Goal: Task Accomplishment & Management: Manage account settings

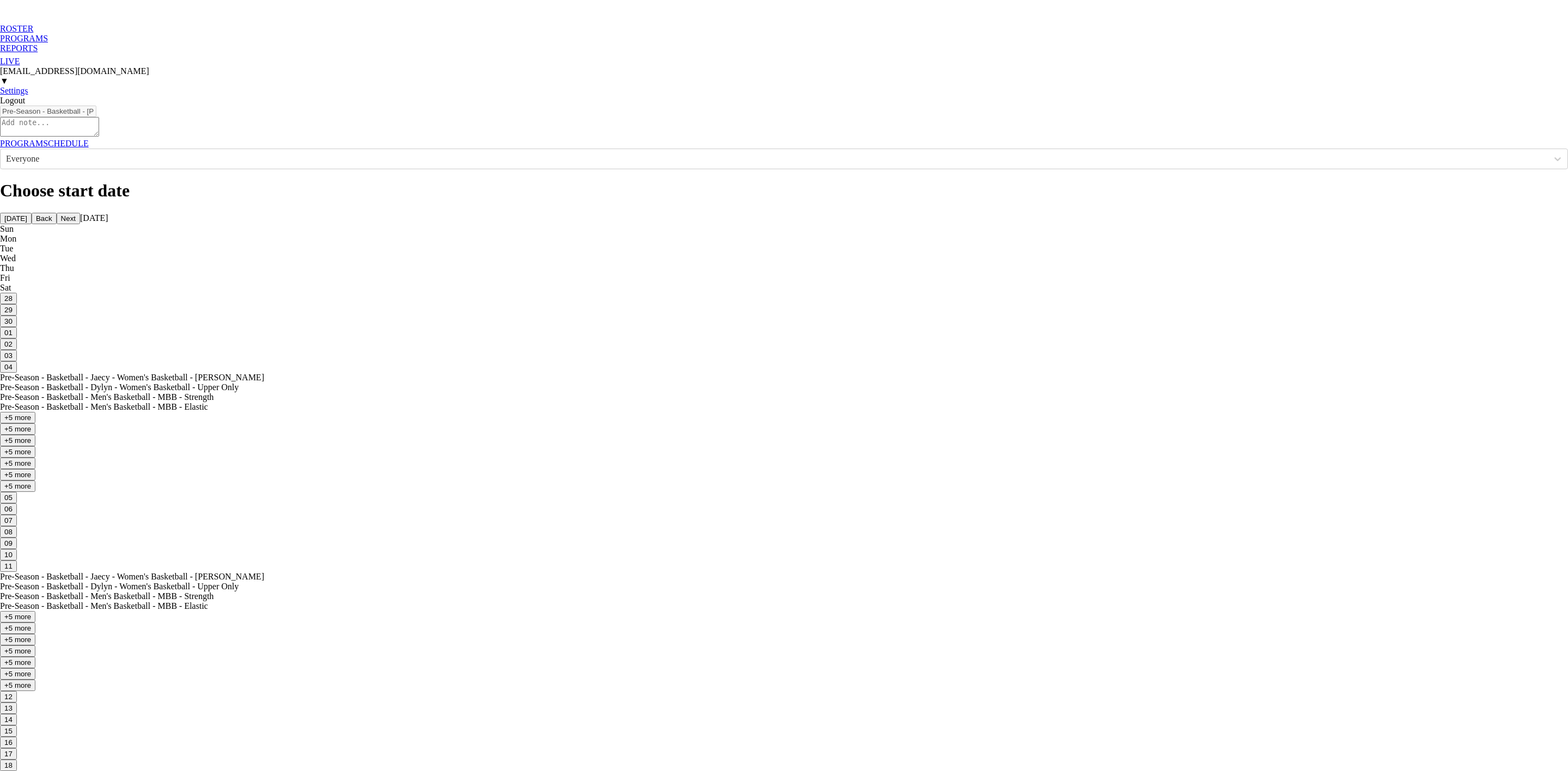
click at [104, 34] on div "PROGRAMS" at bounding box center [784, 39] width 1568 height 10
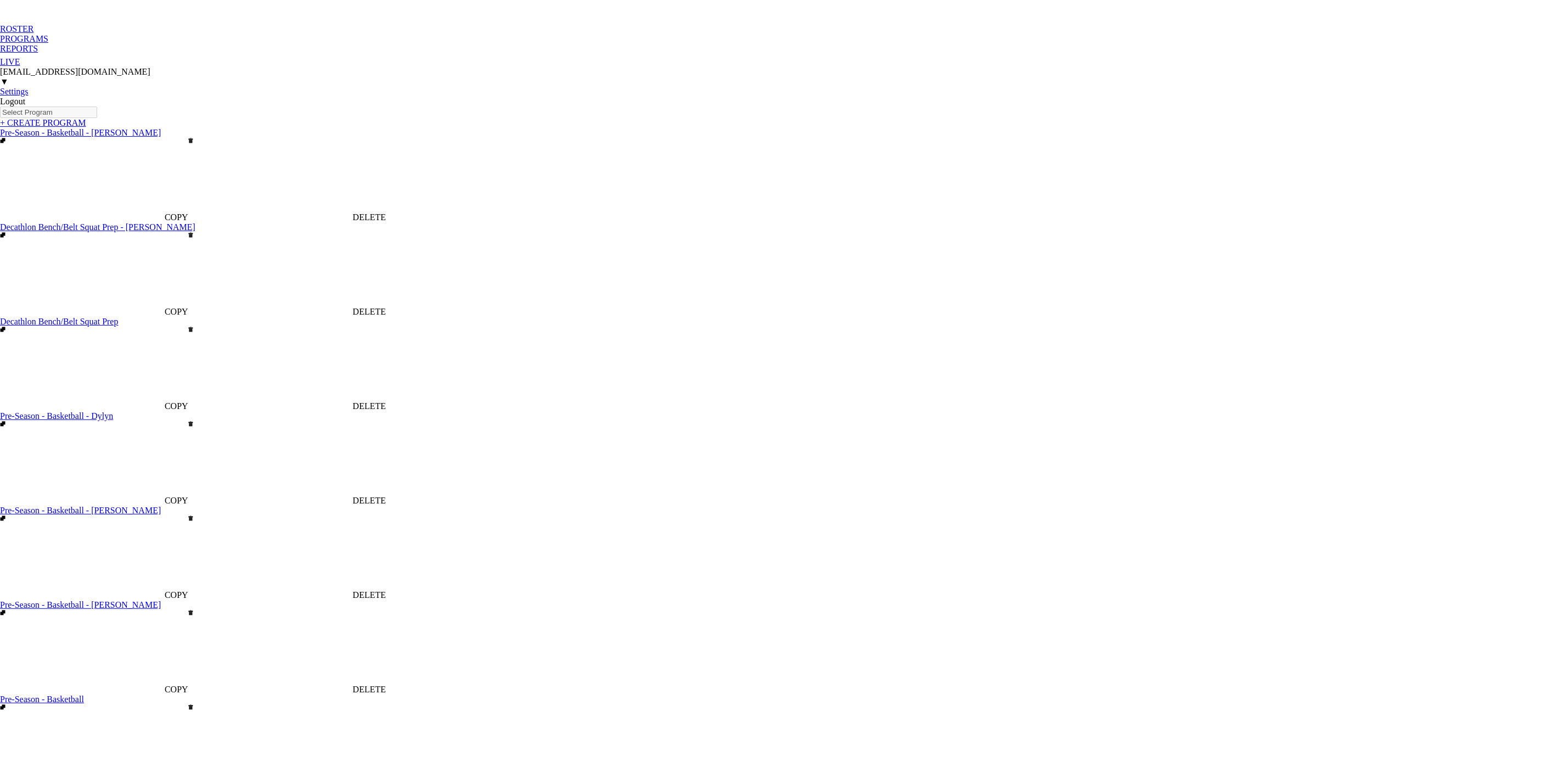
click at [84, 695] on link "Pre-Season - Basketball" at bounding box center [42, 700] width 84 height 10
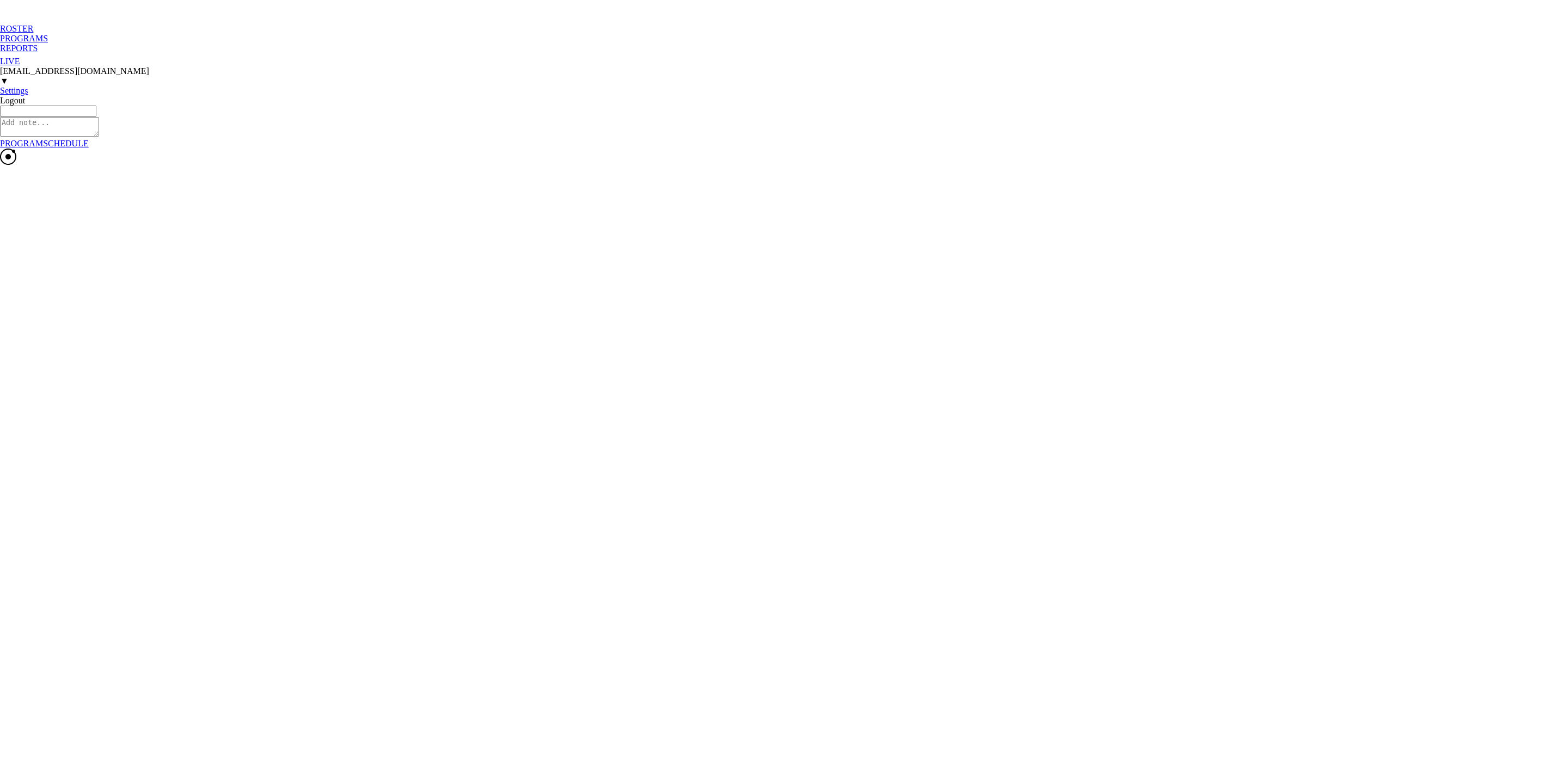
type textarea "x"
type input "Pre-Season - Basketball"
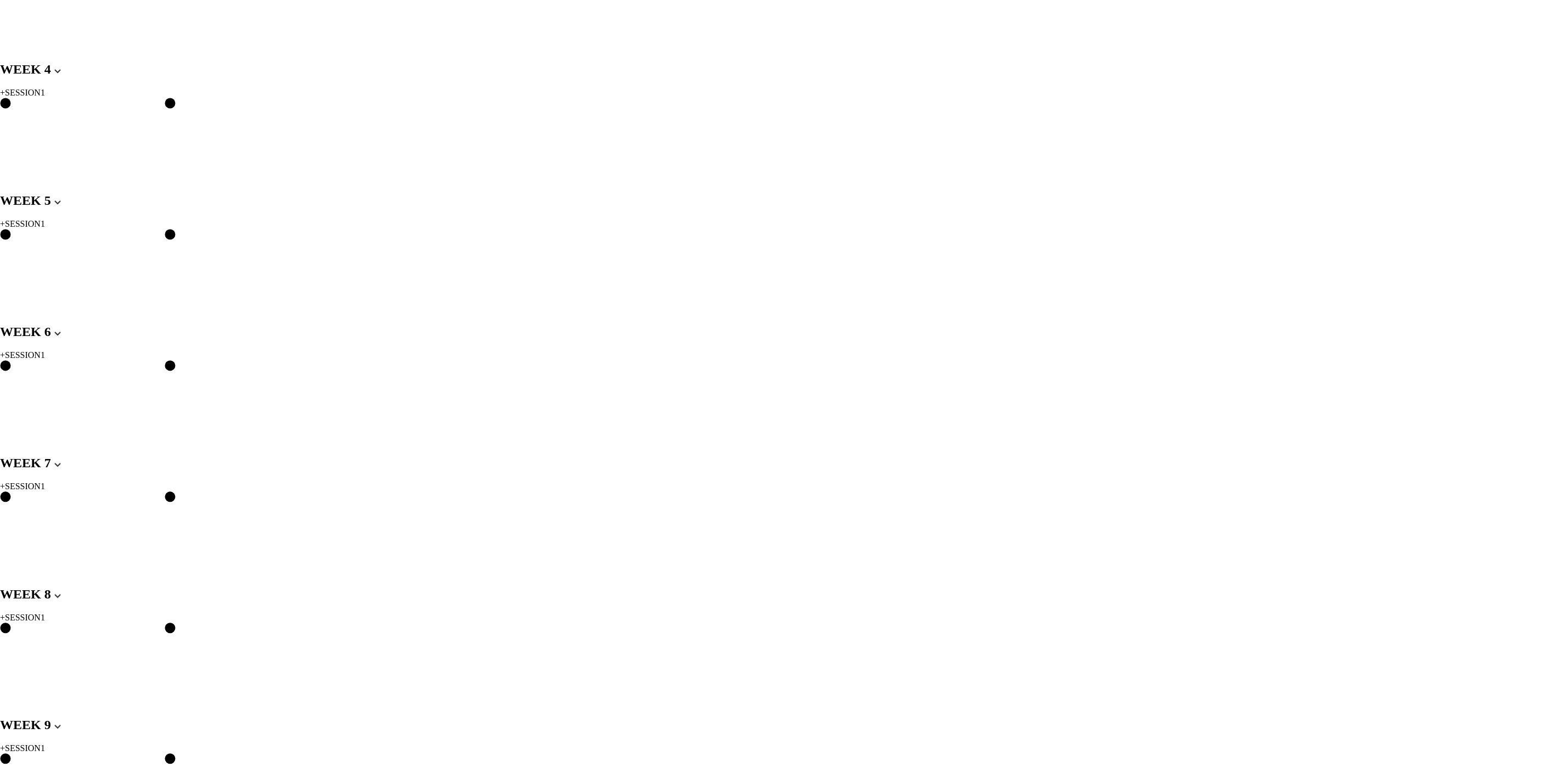
scroll to position [1070, 0]
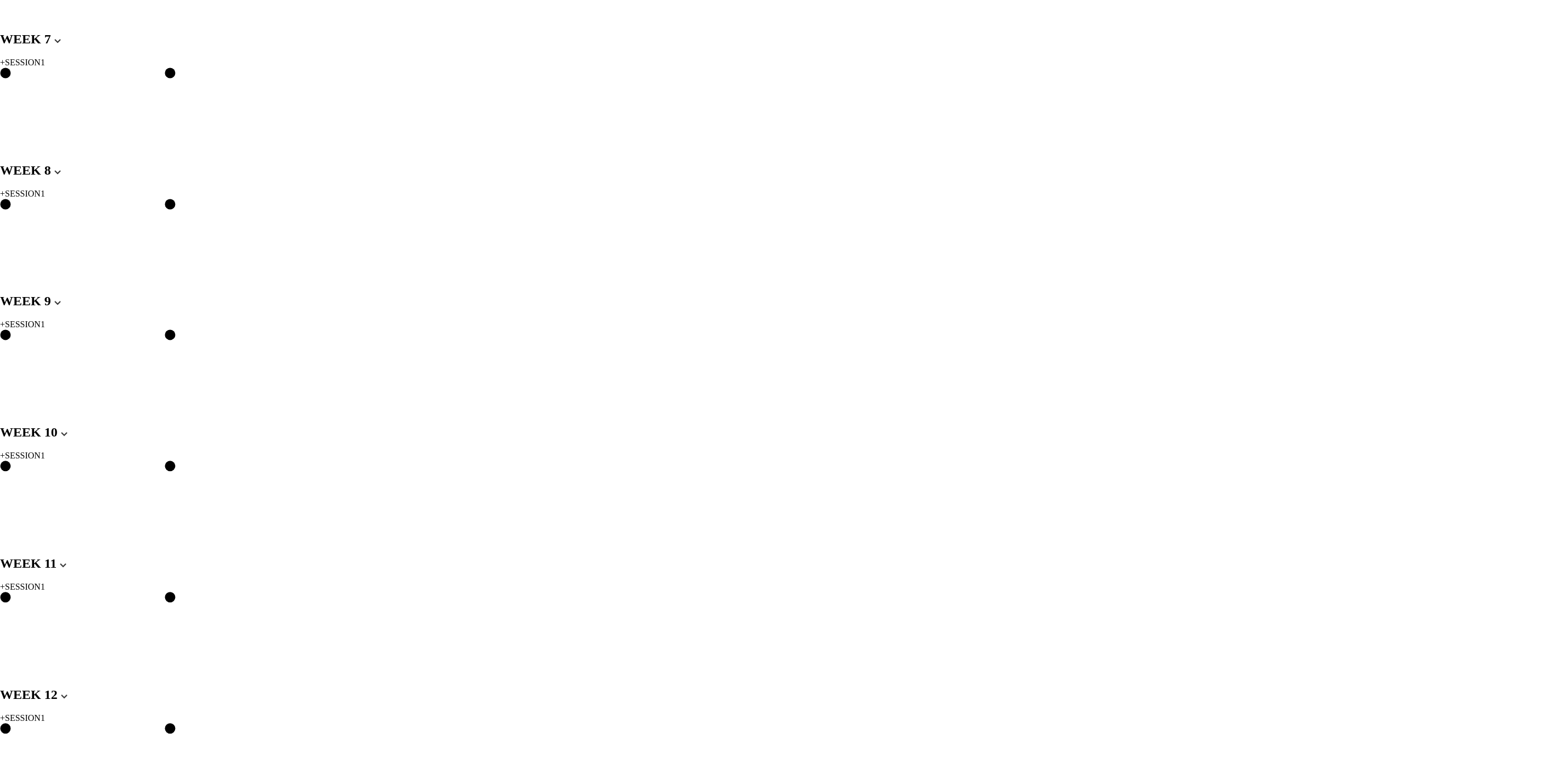
scroll to position [897, 0]
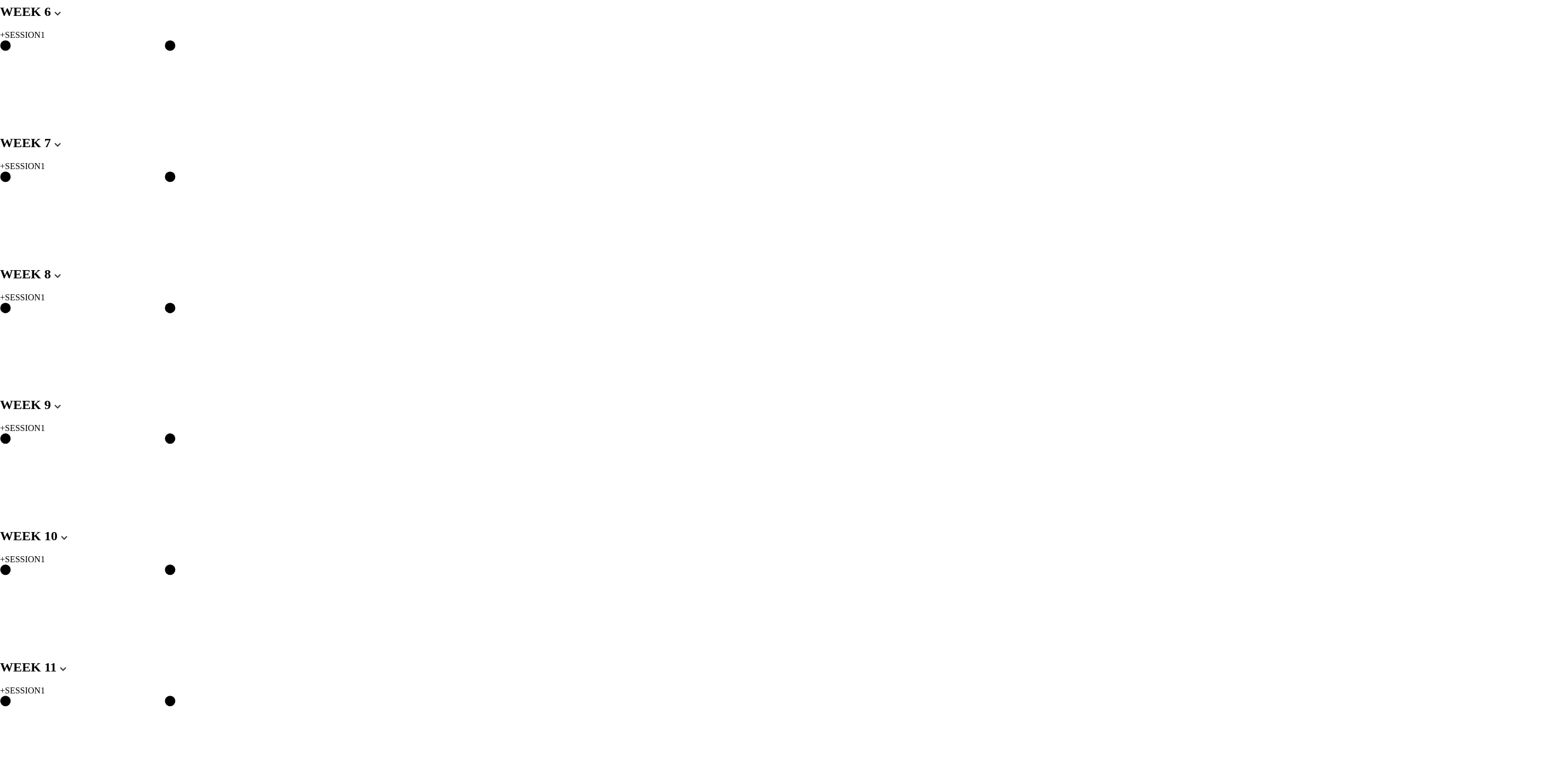
click at [71, 232] on div "DUPLICATE" at bounding box center [56, 227] width 48 height 10
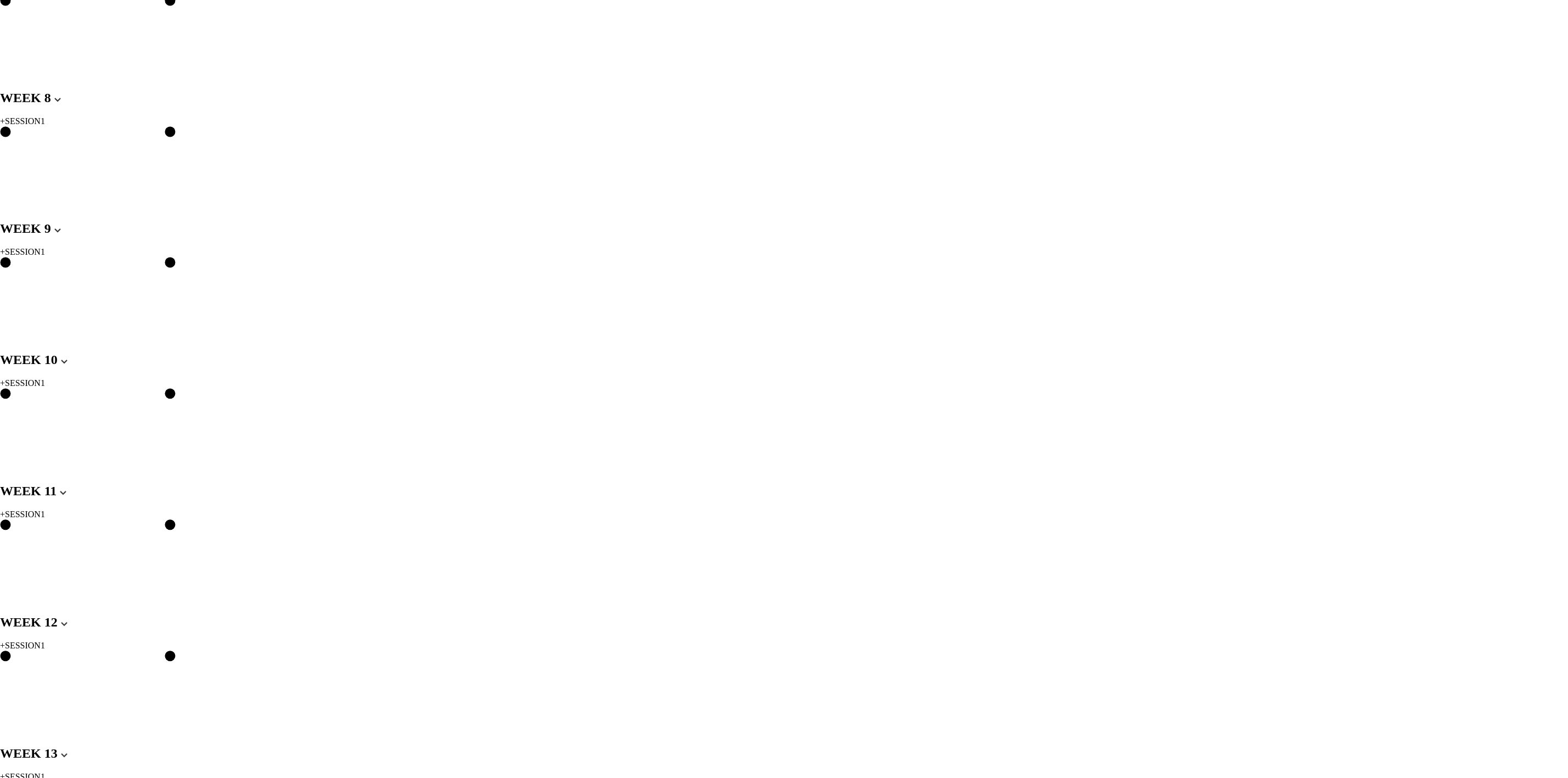
scroll to position [979, 0]
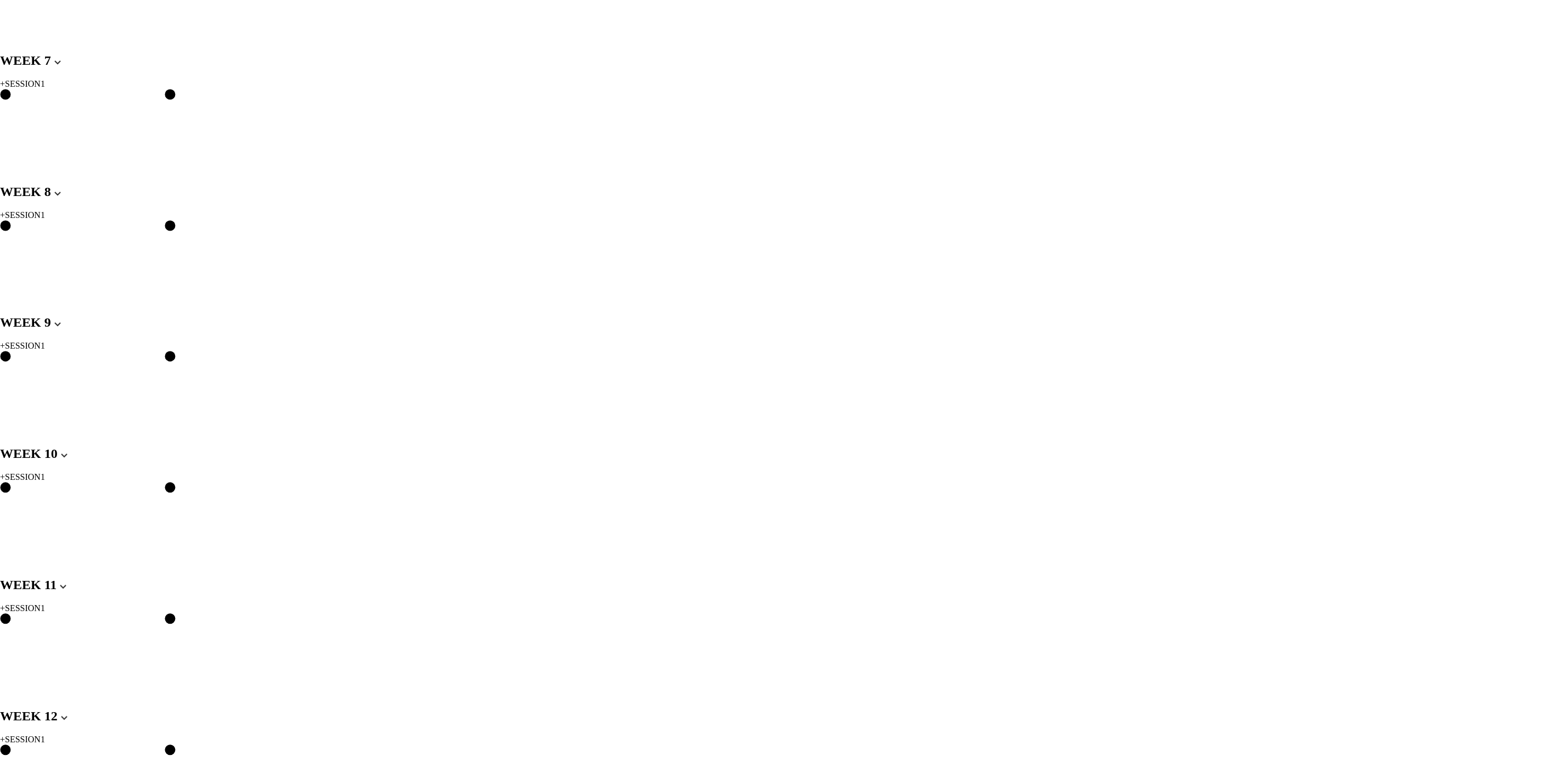
click at [64, 371] on div "DELETE" at bounding box center [56, 366] width 48 height 10
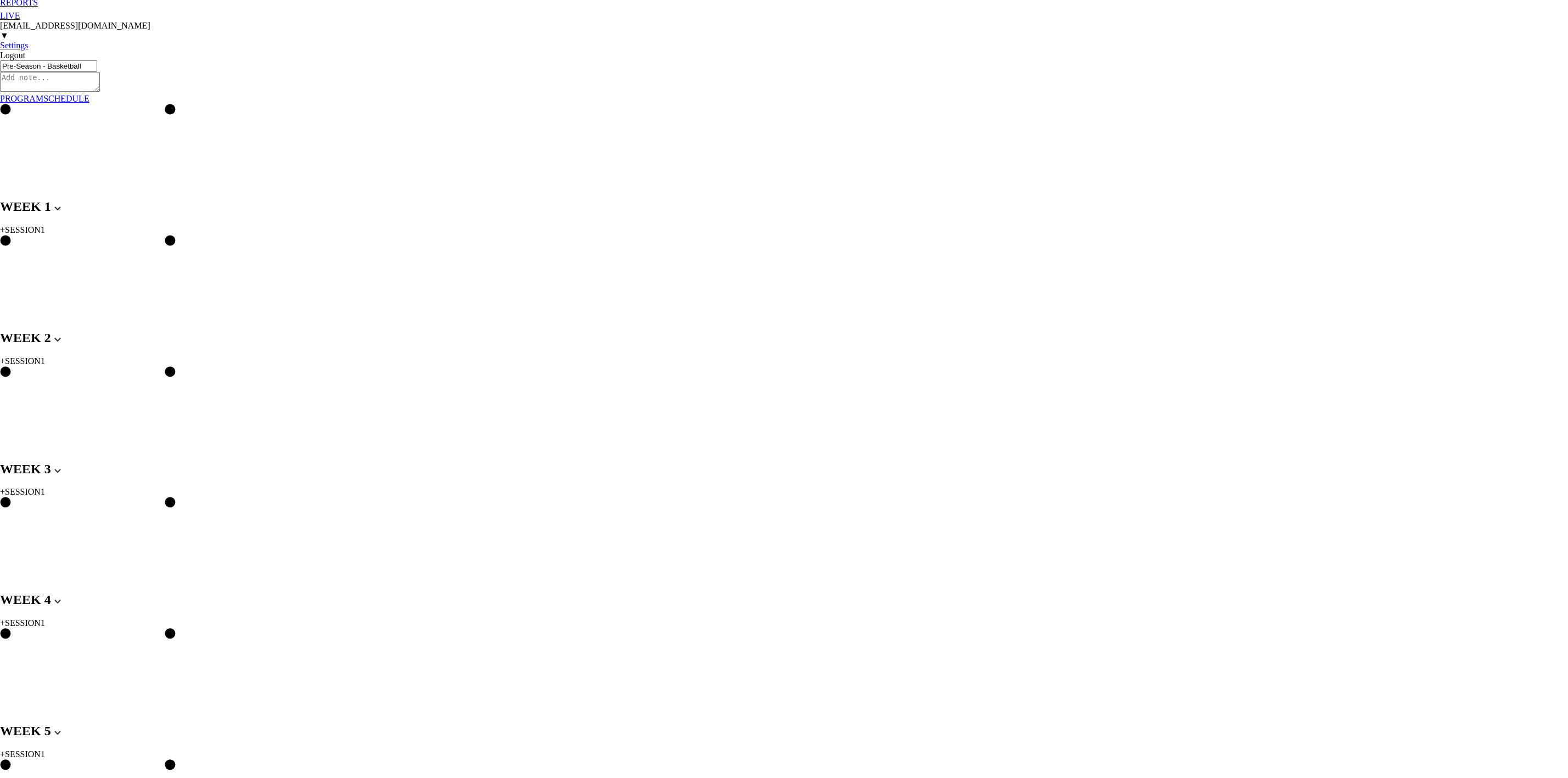
scroll to position [0, 0]
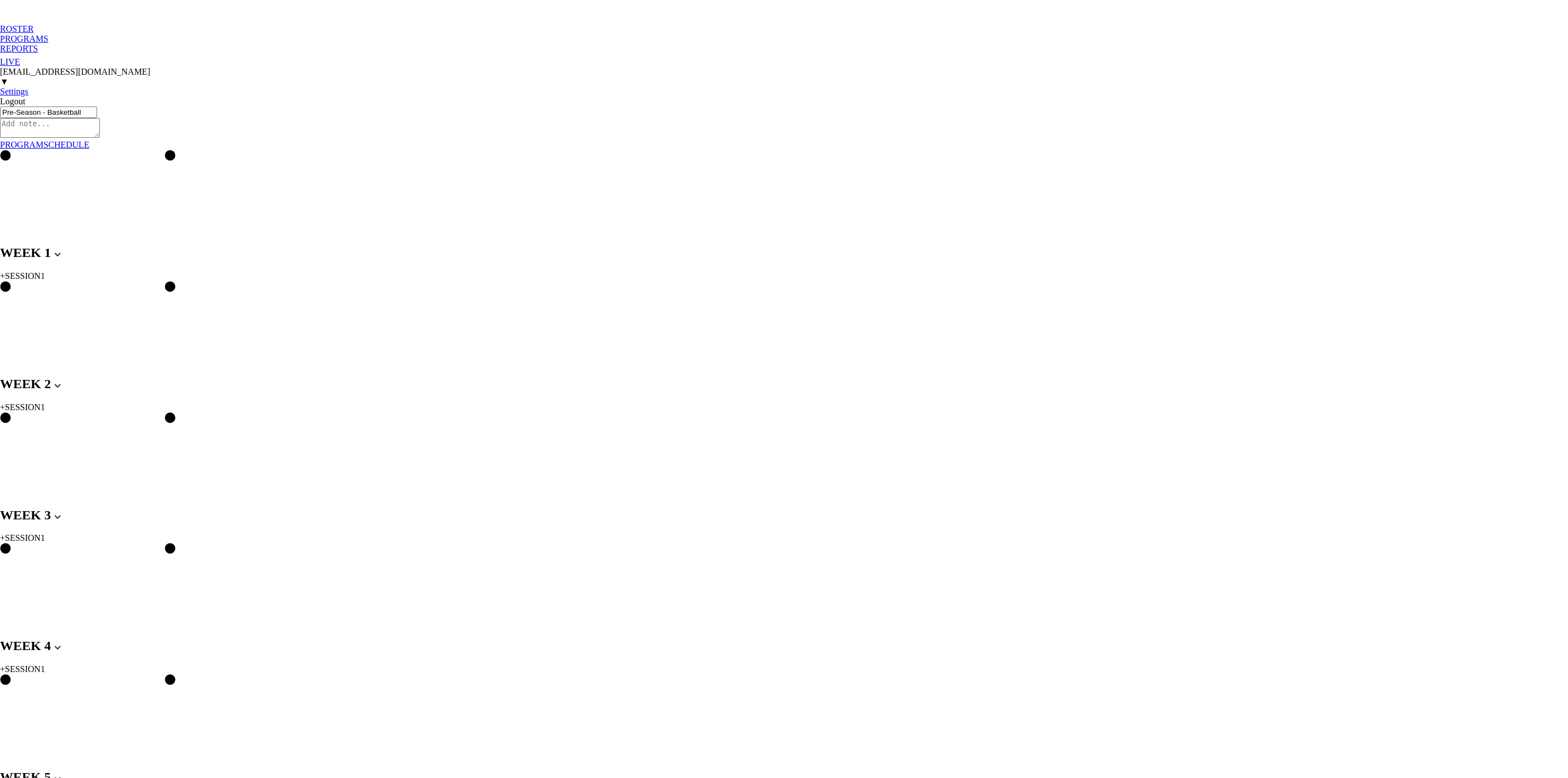
click at [112, 34] on div "PROGRAMS" at bounding box center [784, 39] width 1568 height 10
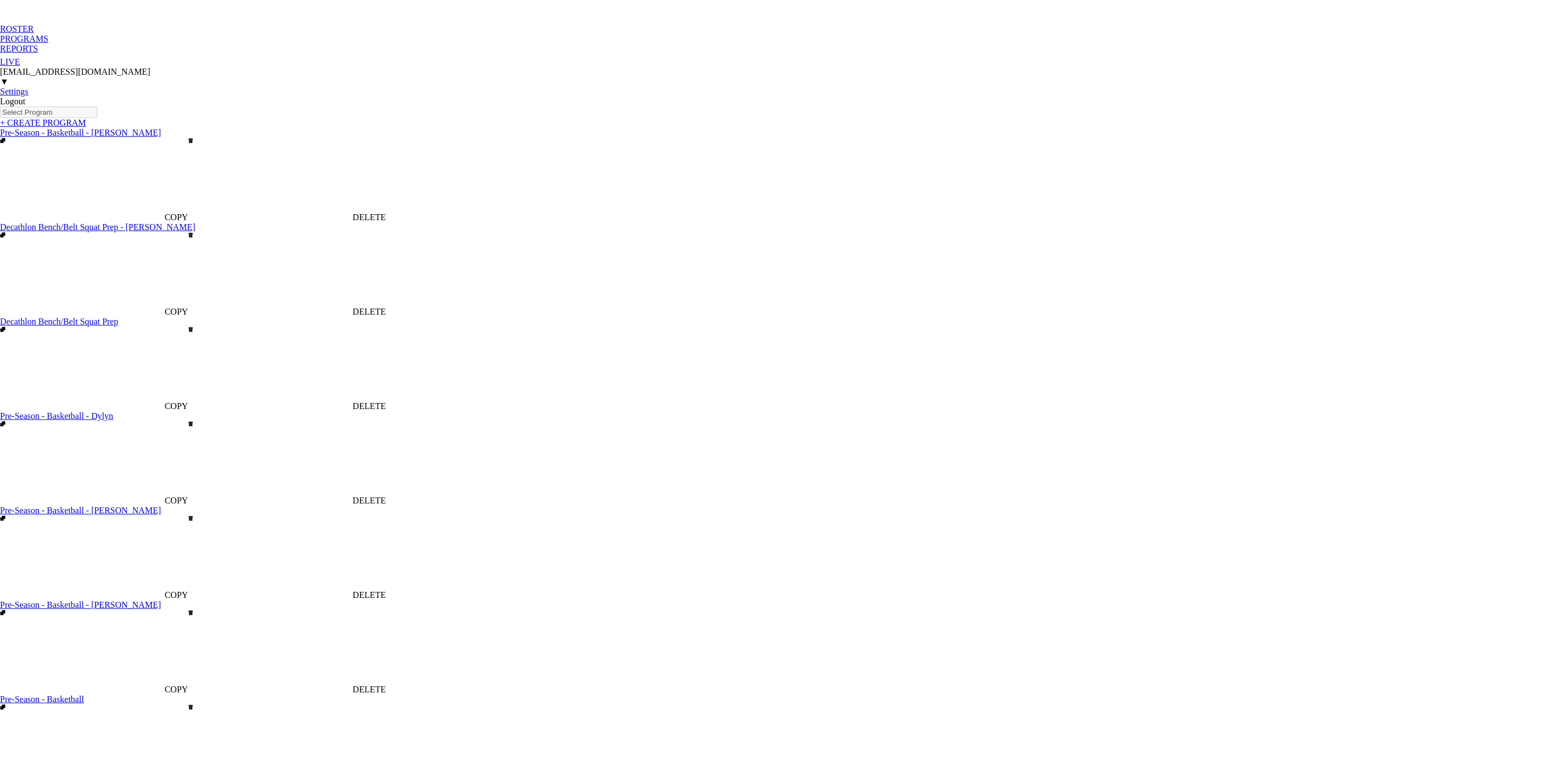
click at [137, 600] on link "Pre-Season - Basketball - [PERSON_NAME]" at bounding box center [80, 605] width 161 height 10
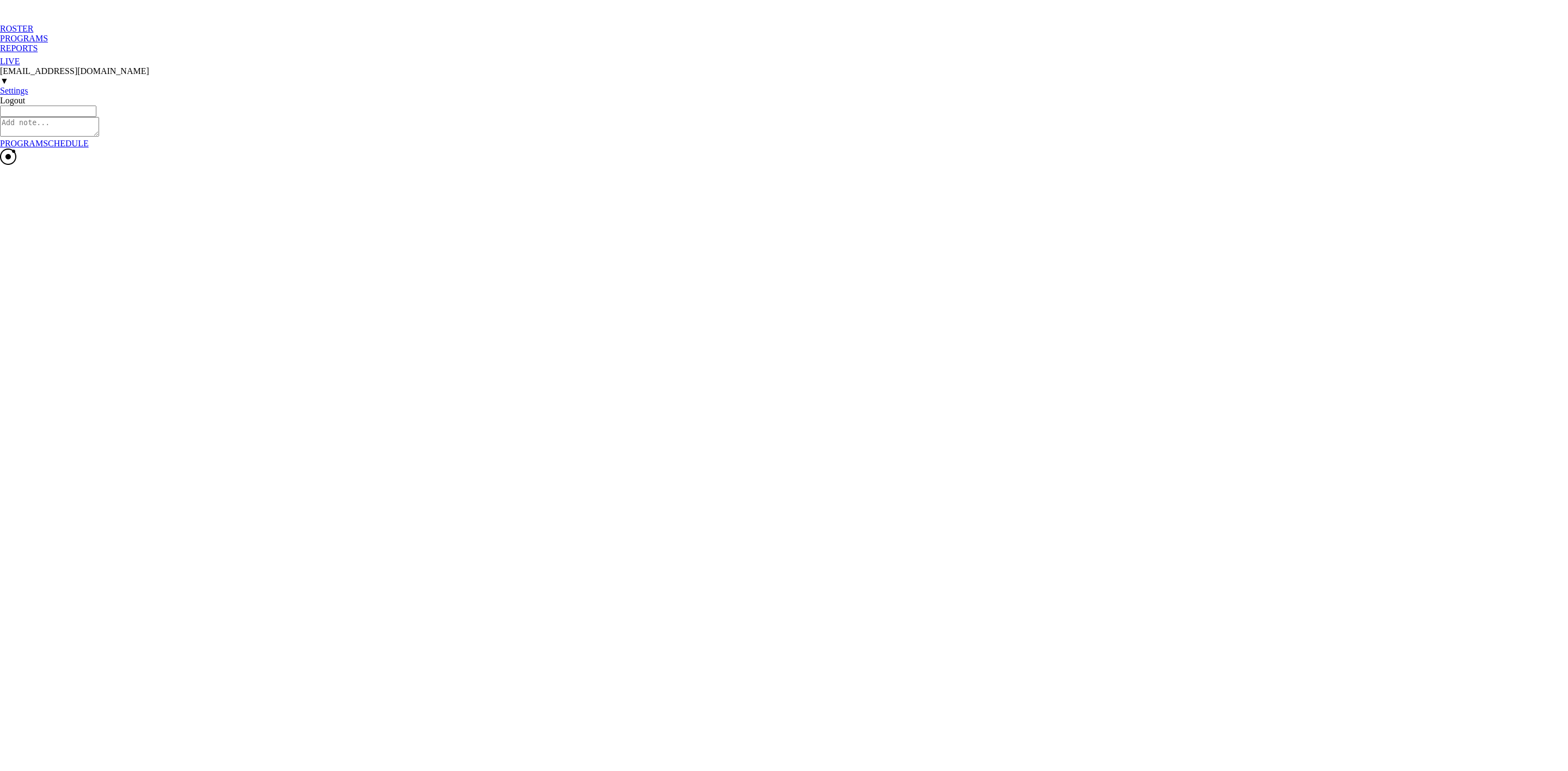
type textarea "x"
type input "Pre-Season - Basketball - [PERSON_NAME]"
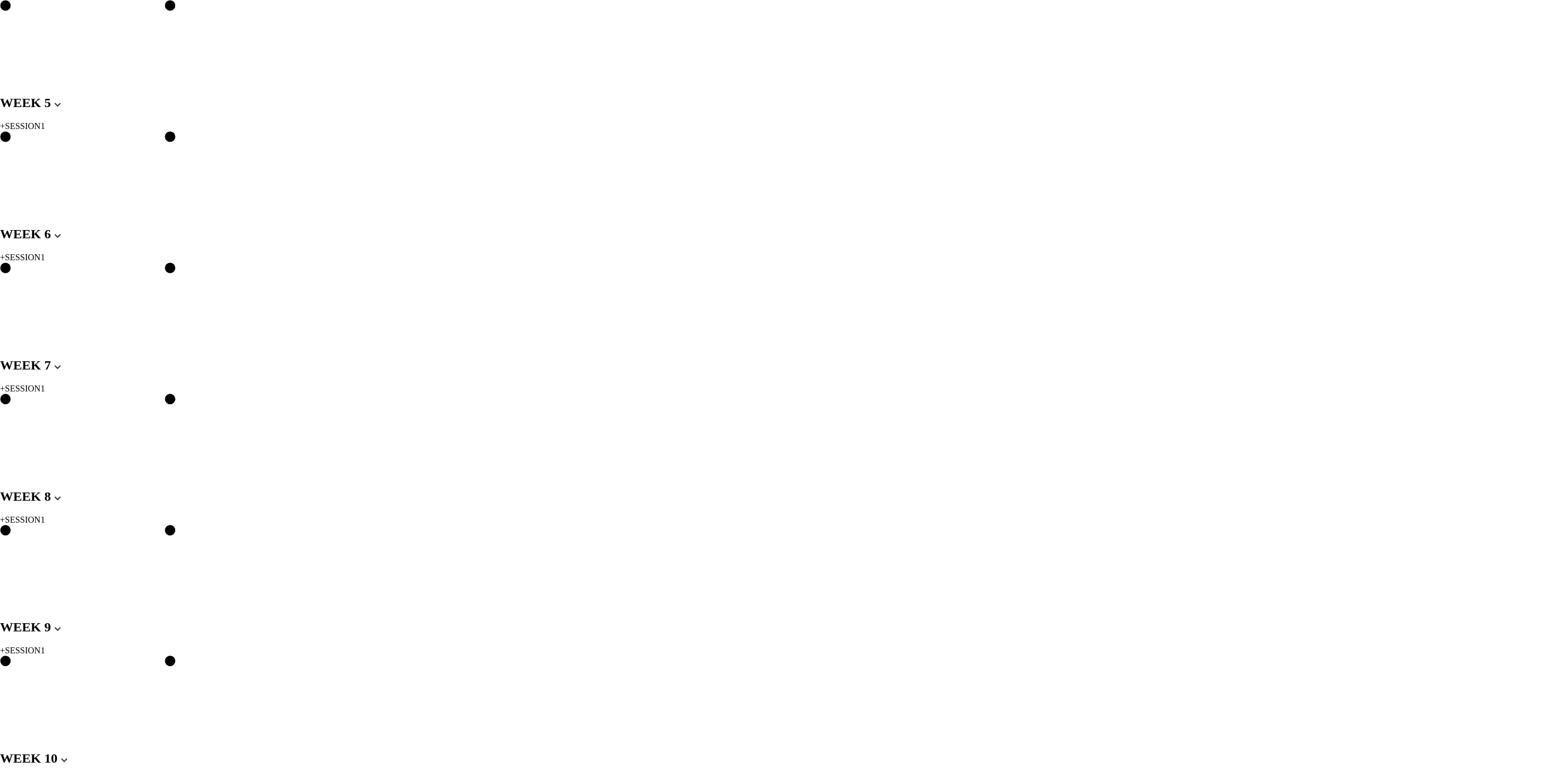
scroll to position [1070, 0]
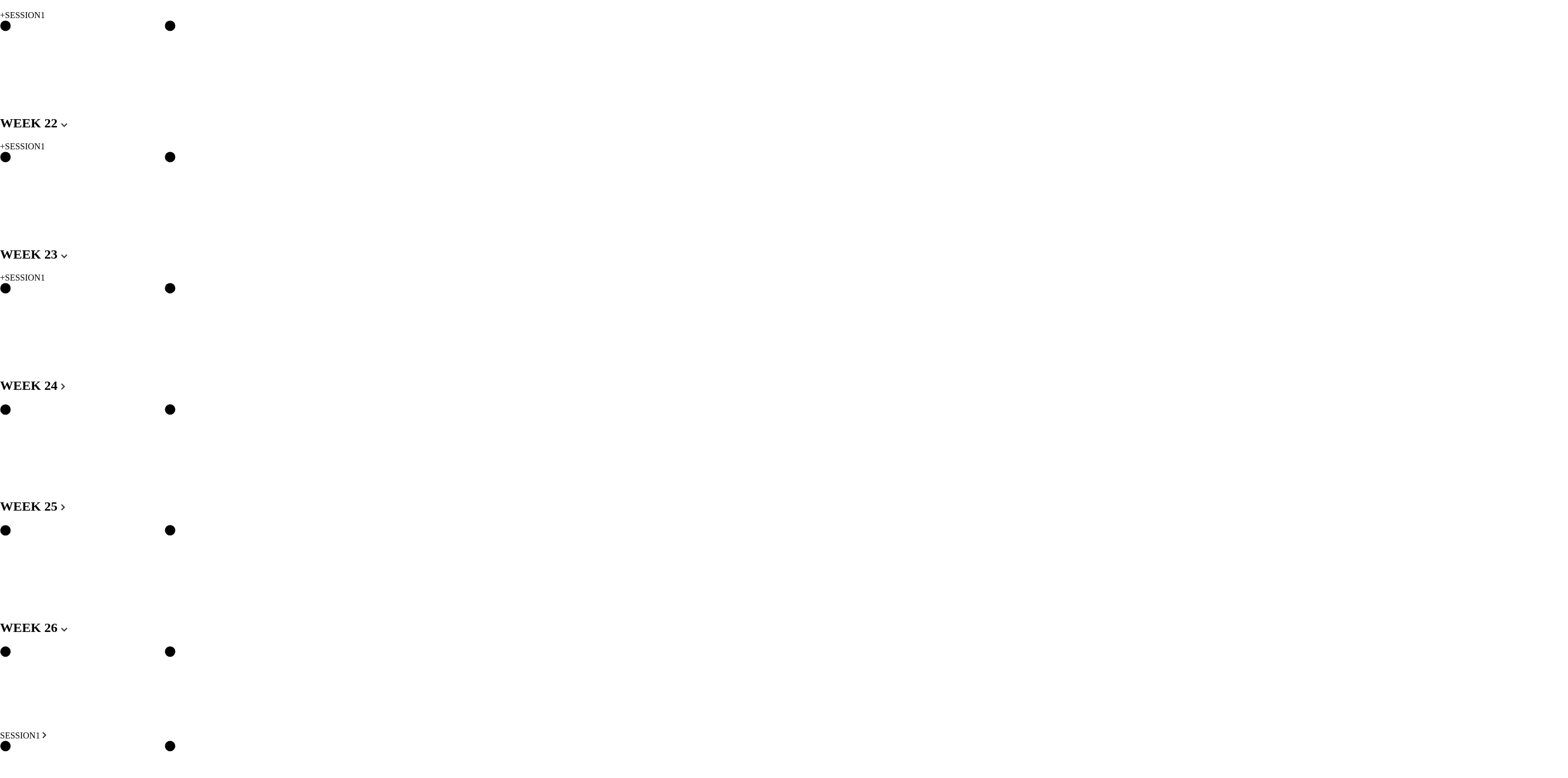
scroll to position [2883, 0]
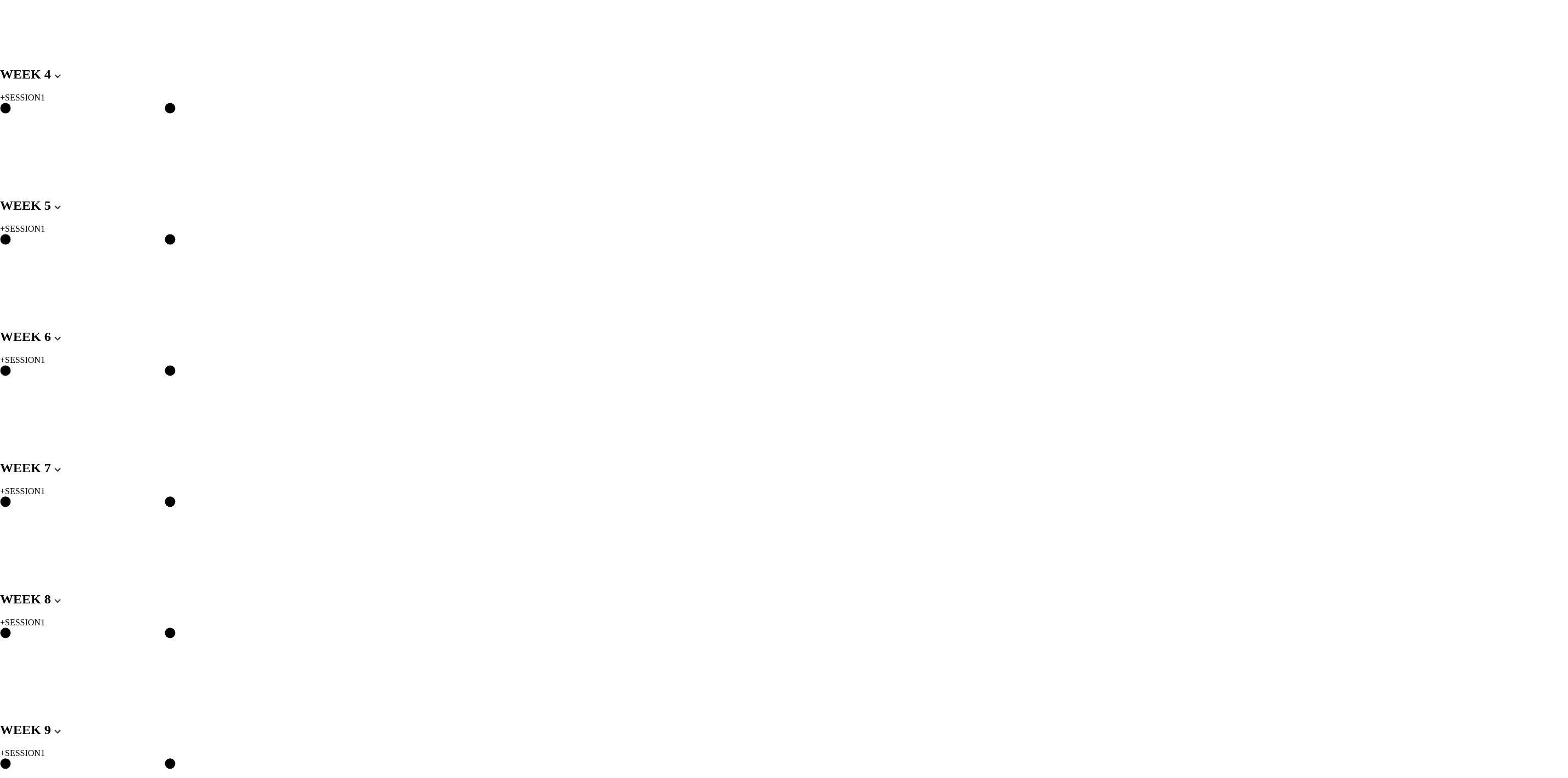
scroll to position [705, 0]
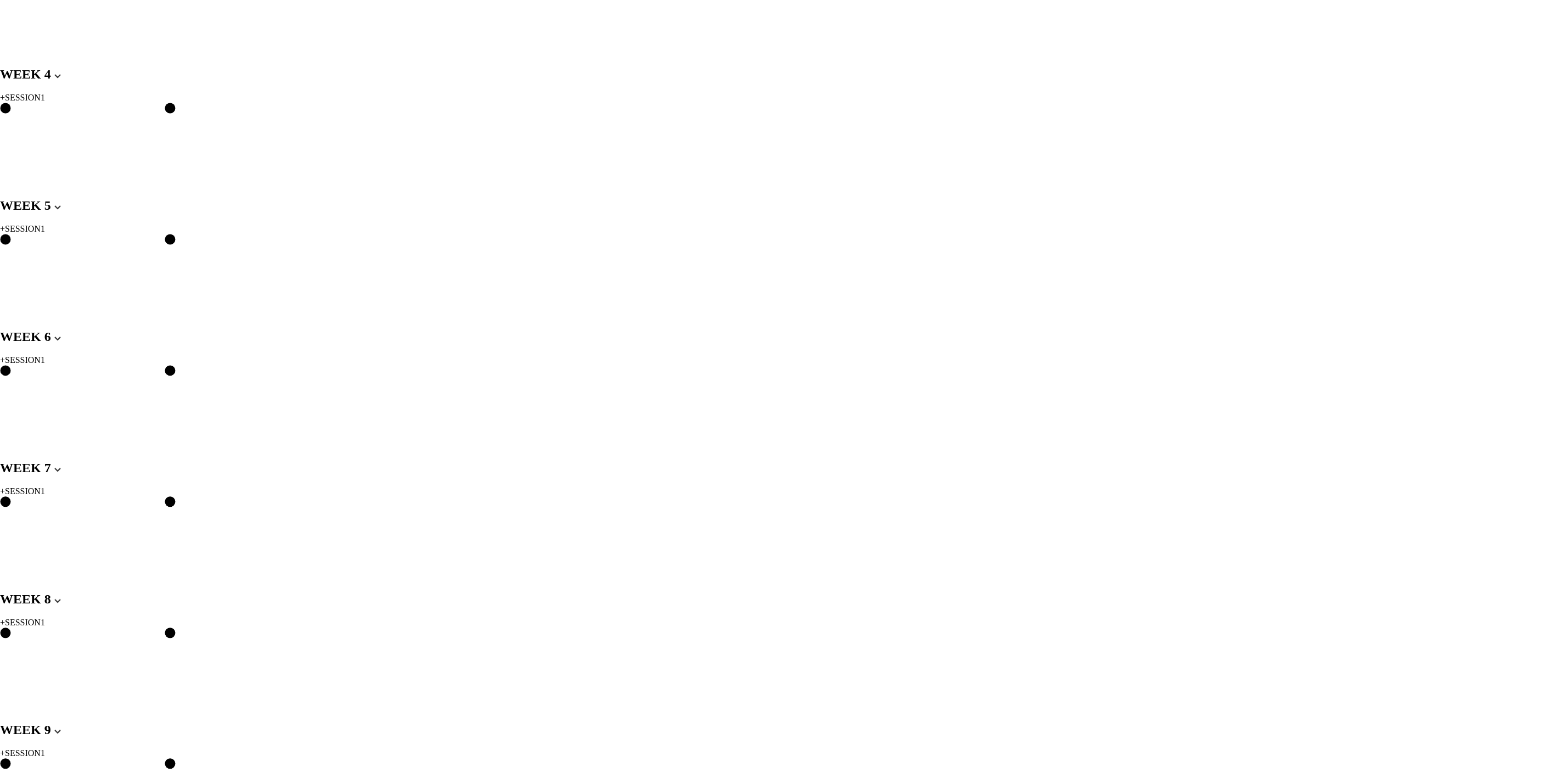
scroll to position [705, 0]
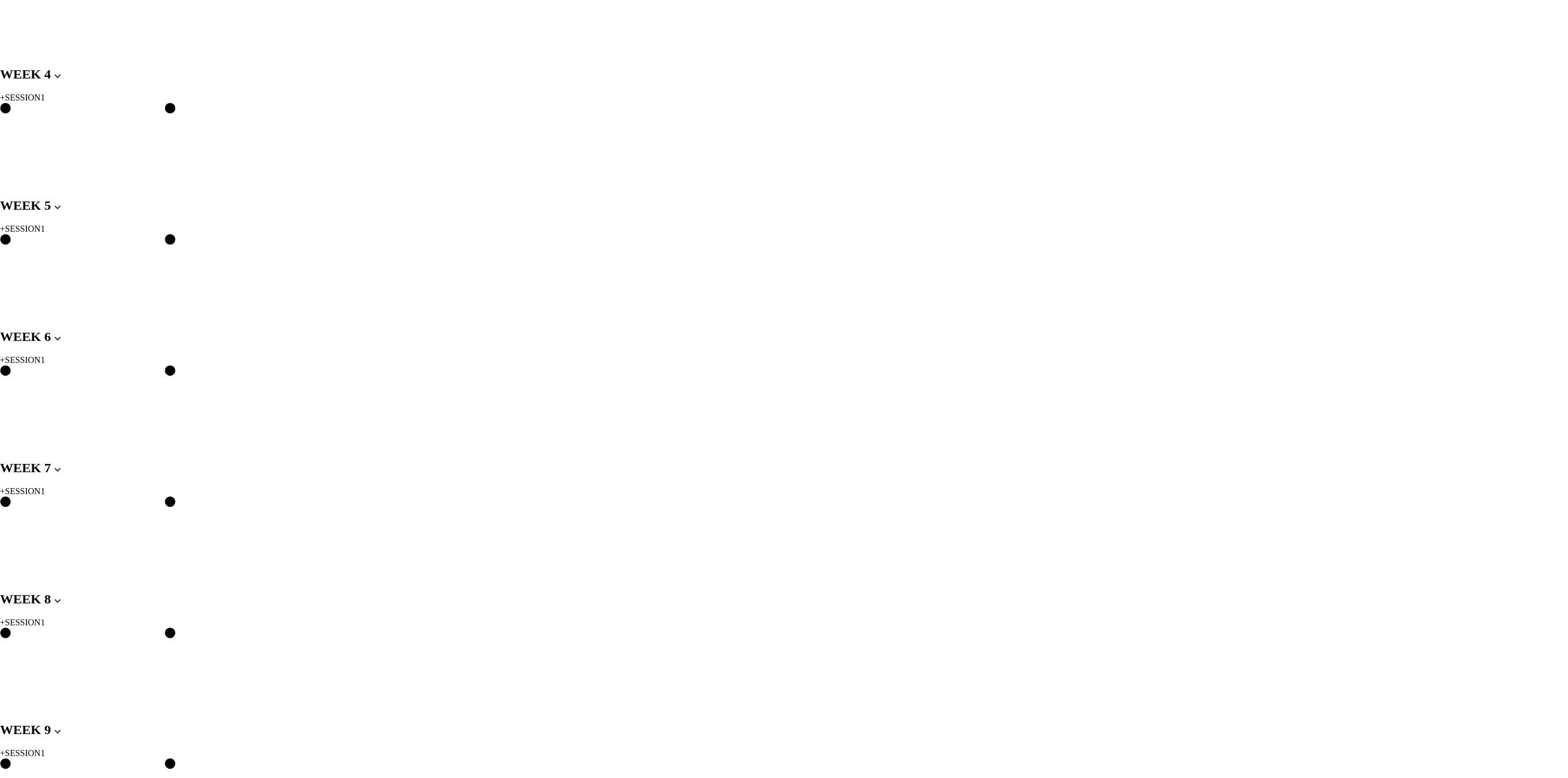
scroll to position [705, 0]
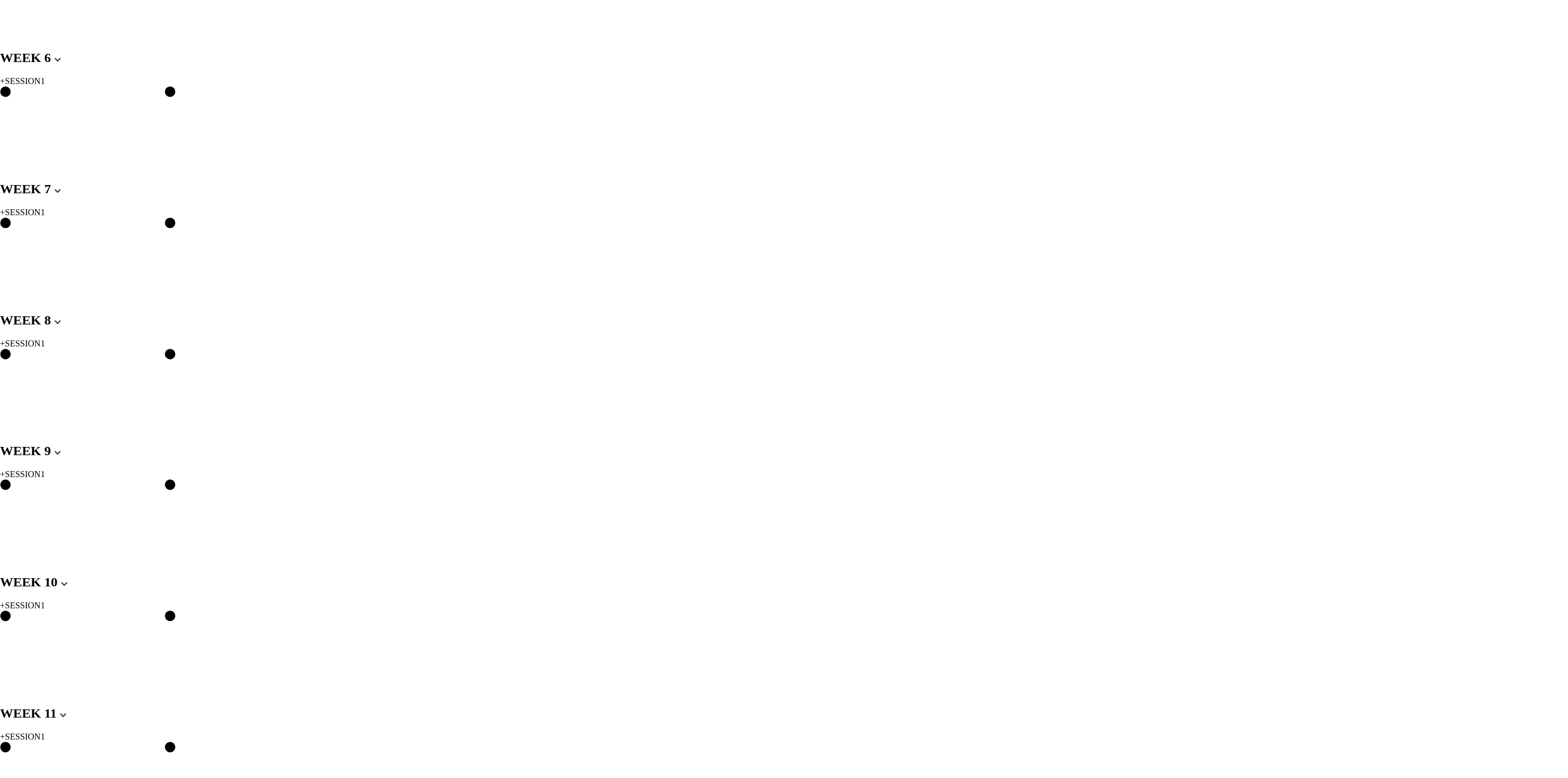
scroll to position [870, 0]
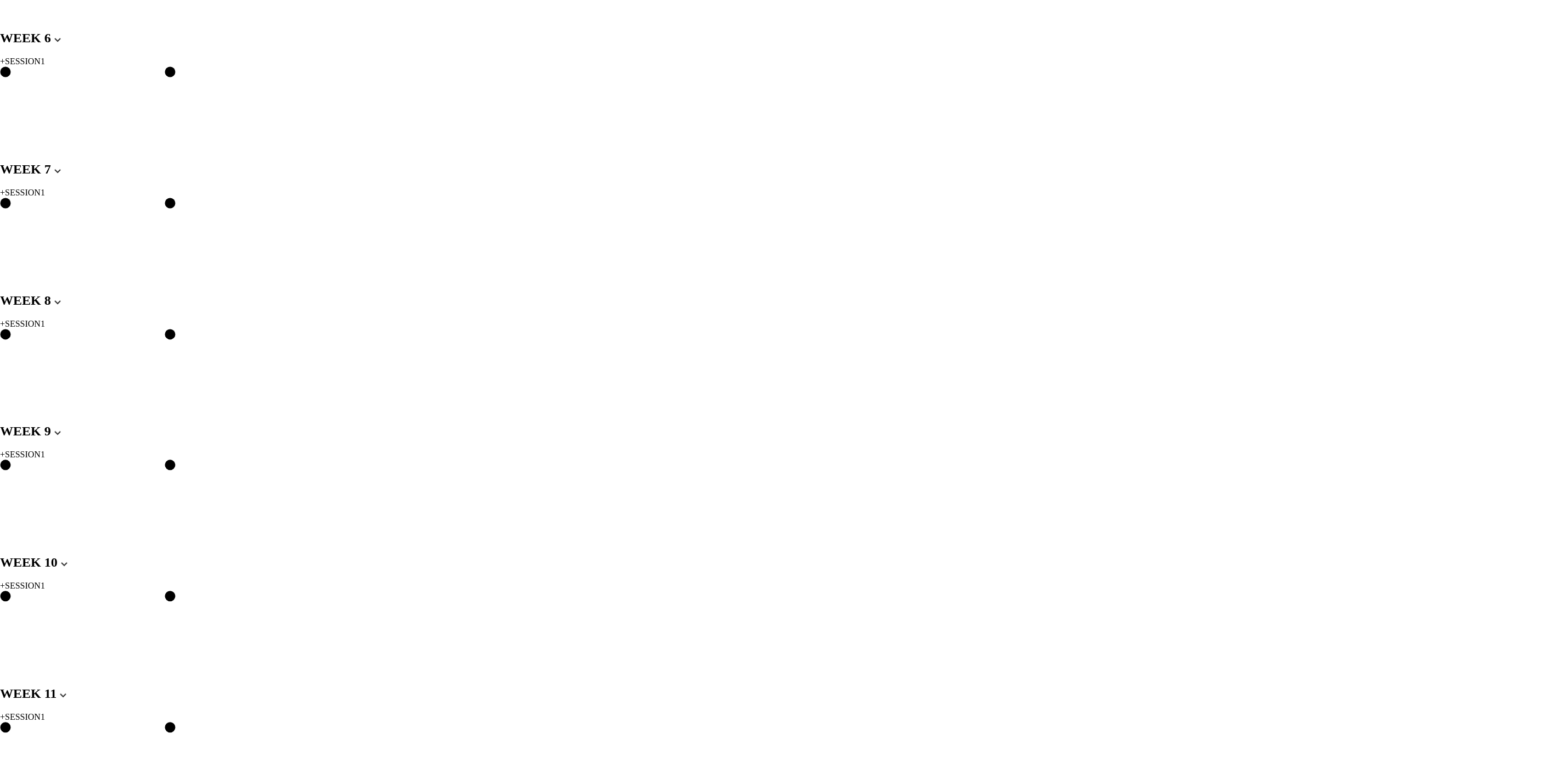
click at [70, 466] on div "DELETE" at bounding box center [56, 461] width 48 height 10
drag, startPoint x: 688, startPoint y: 352, endPoint x: 690, endPoint y: 346, distance: 6.3
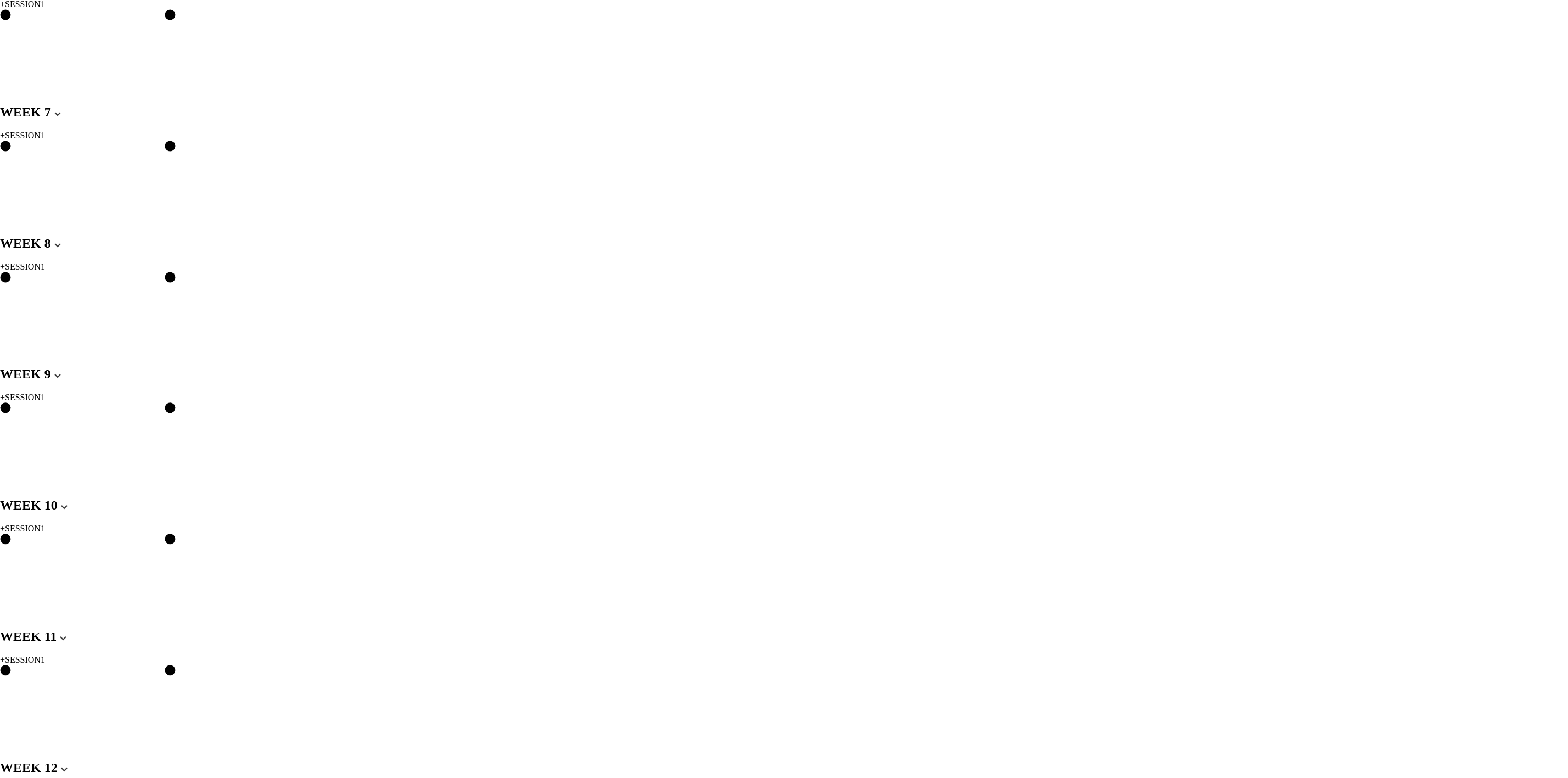
scroll to position [953, 0]
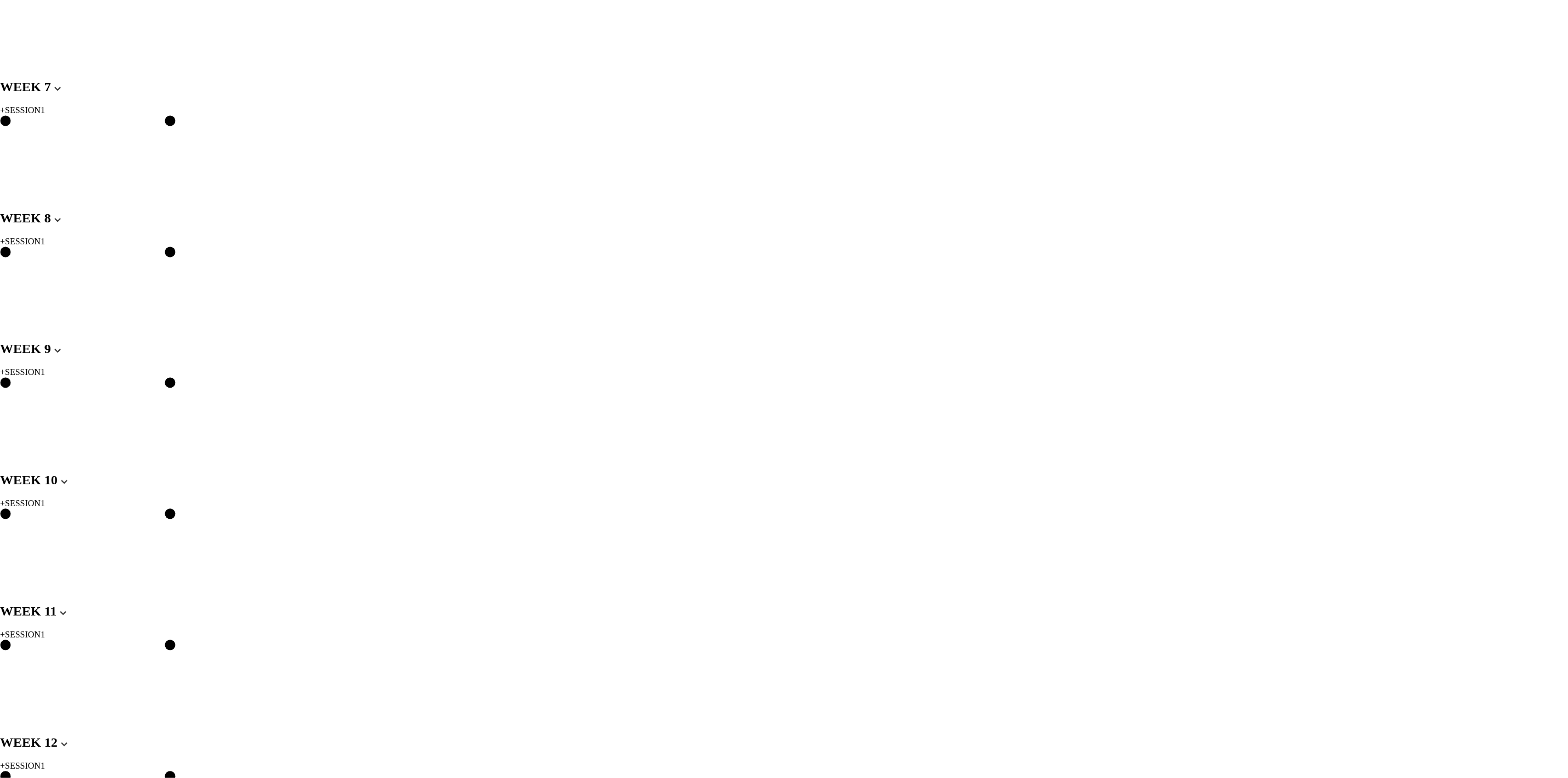
drag, startPoint x: 725, startPoint y: 364, endPoint x: 725, endPoint y: 355, distance: 9.0
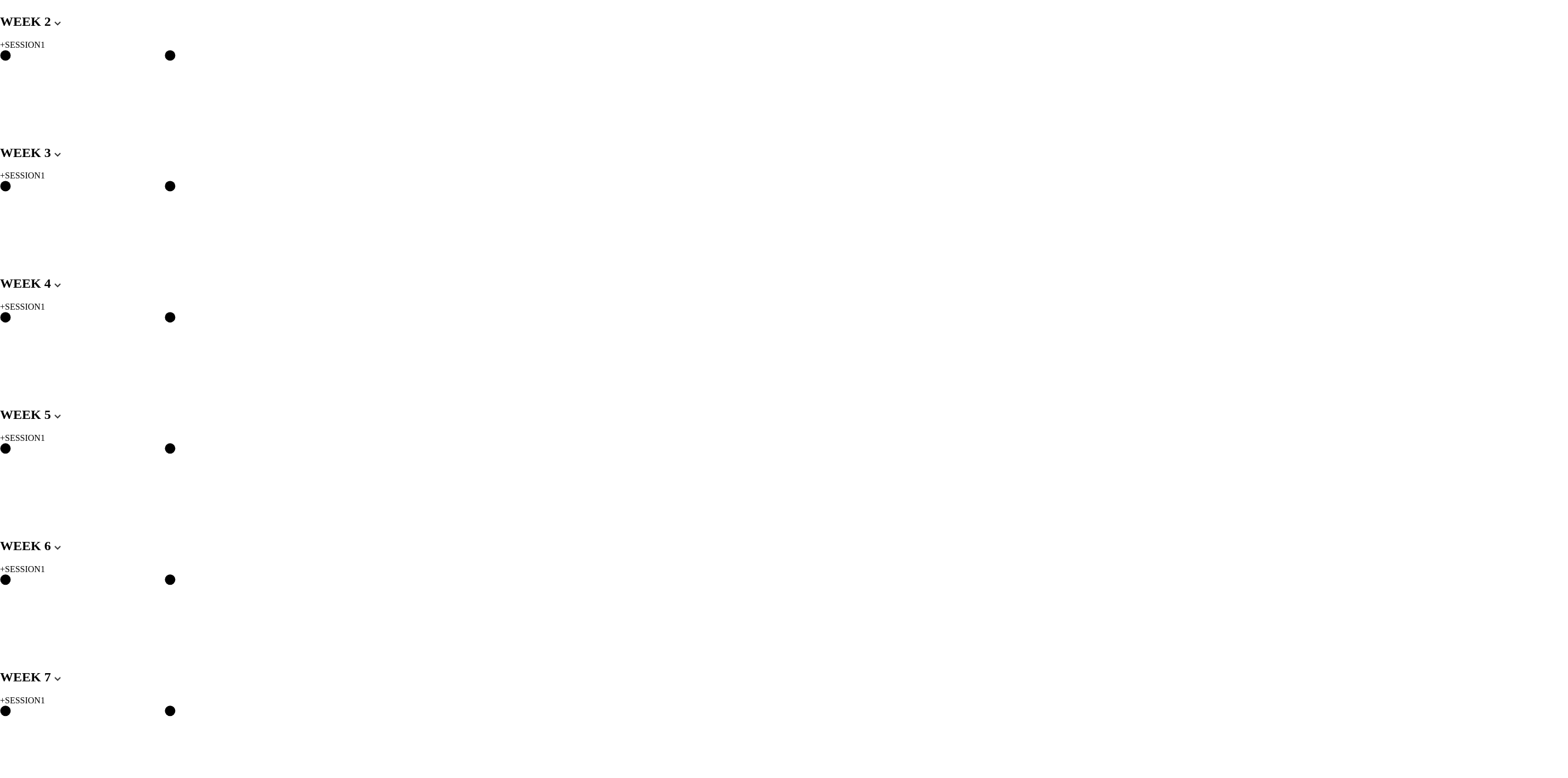
scroll to position [0, 0]
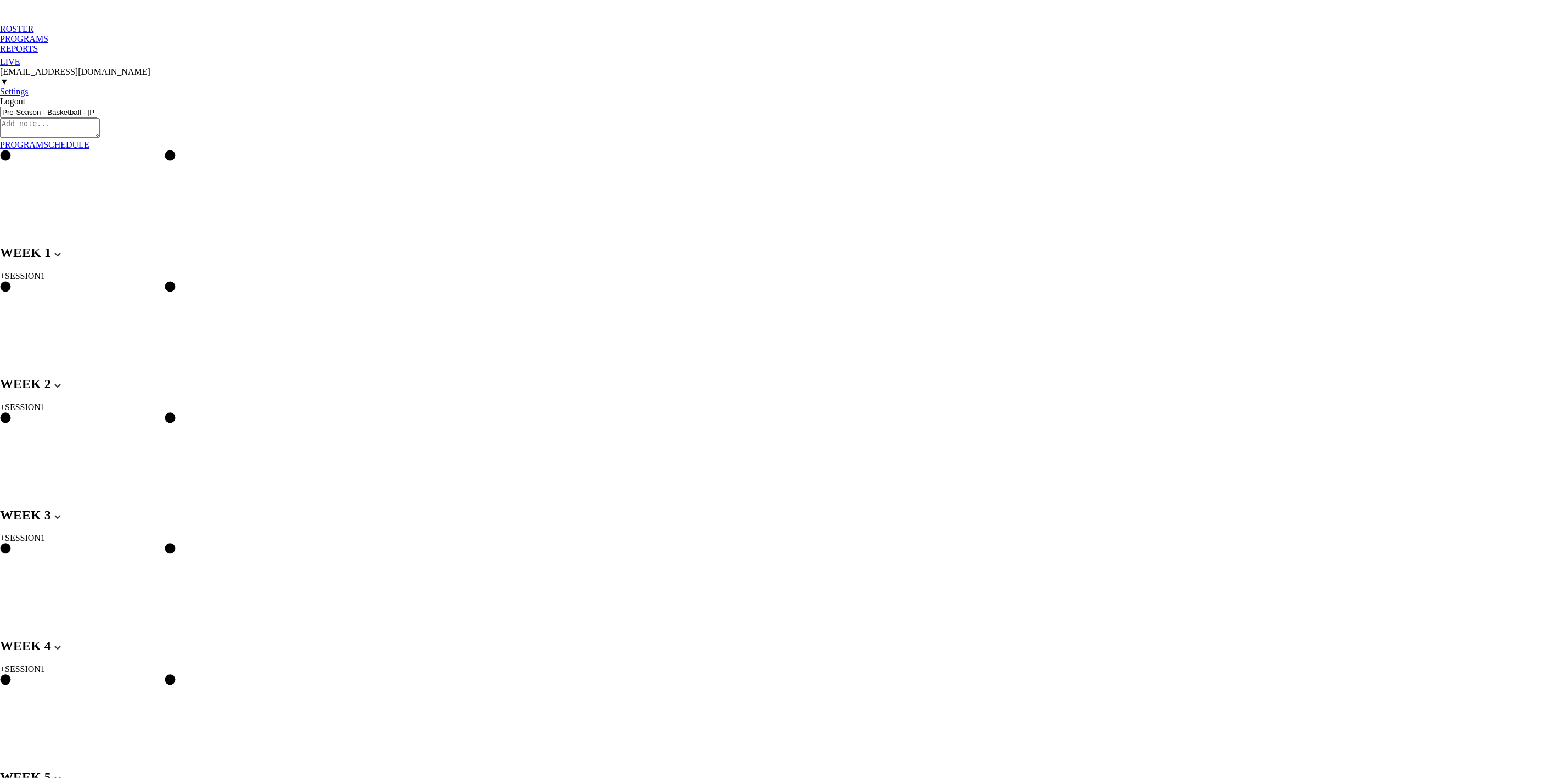
drag, startPoint x: 114, startPoint y: 7, endPoint x: 100, endPoint y: 3, distance: 14.6
click at [114, 34] on div "PROGRAMS" at bounding box center [784, 39] width 1568 height 10
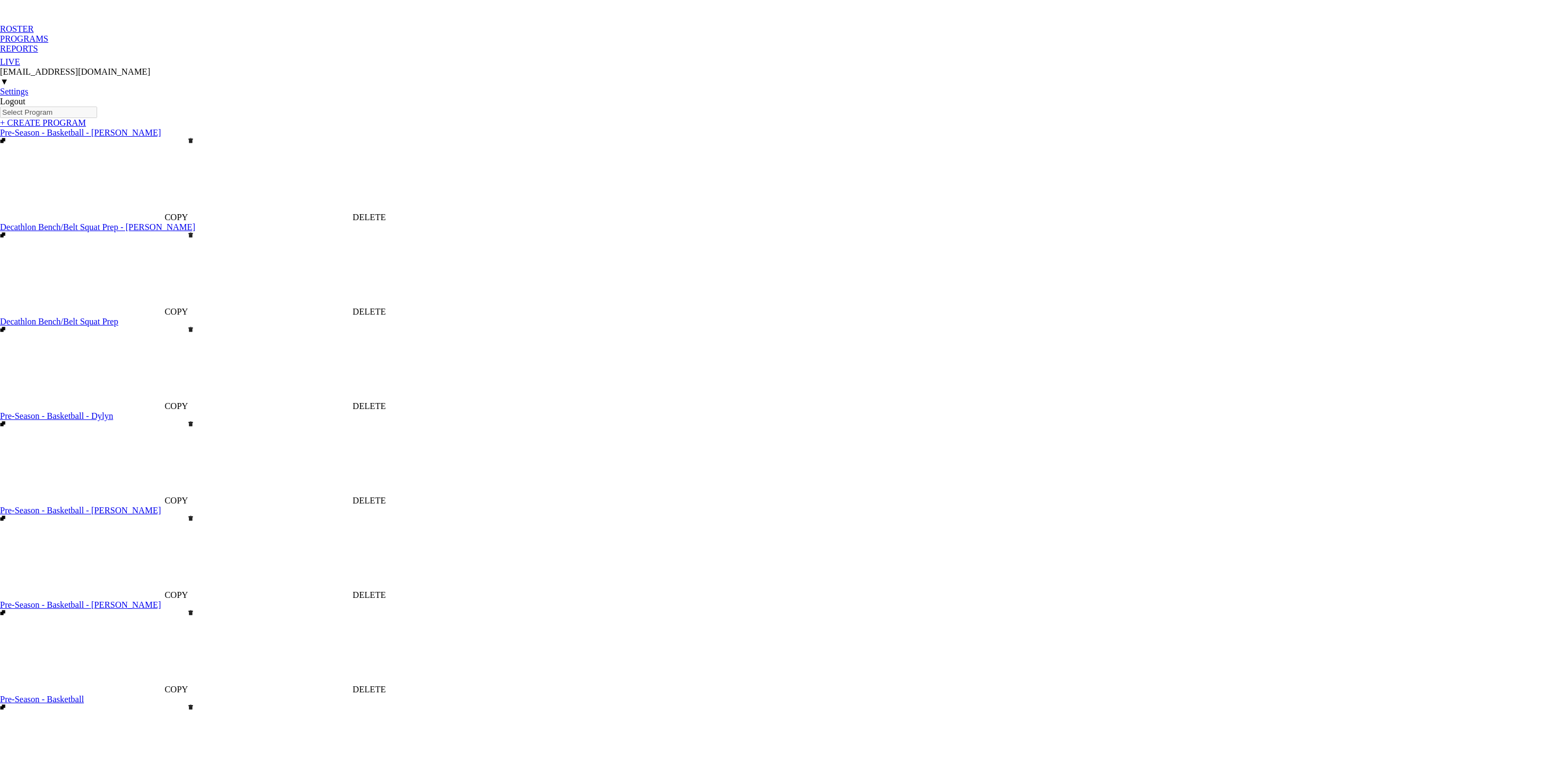
click at [150, 128] on link "Pre-Season - Basketball - [PERSON_NAME]" at bounding box center [80, 132] width 161 height 10
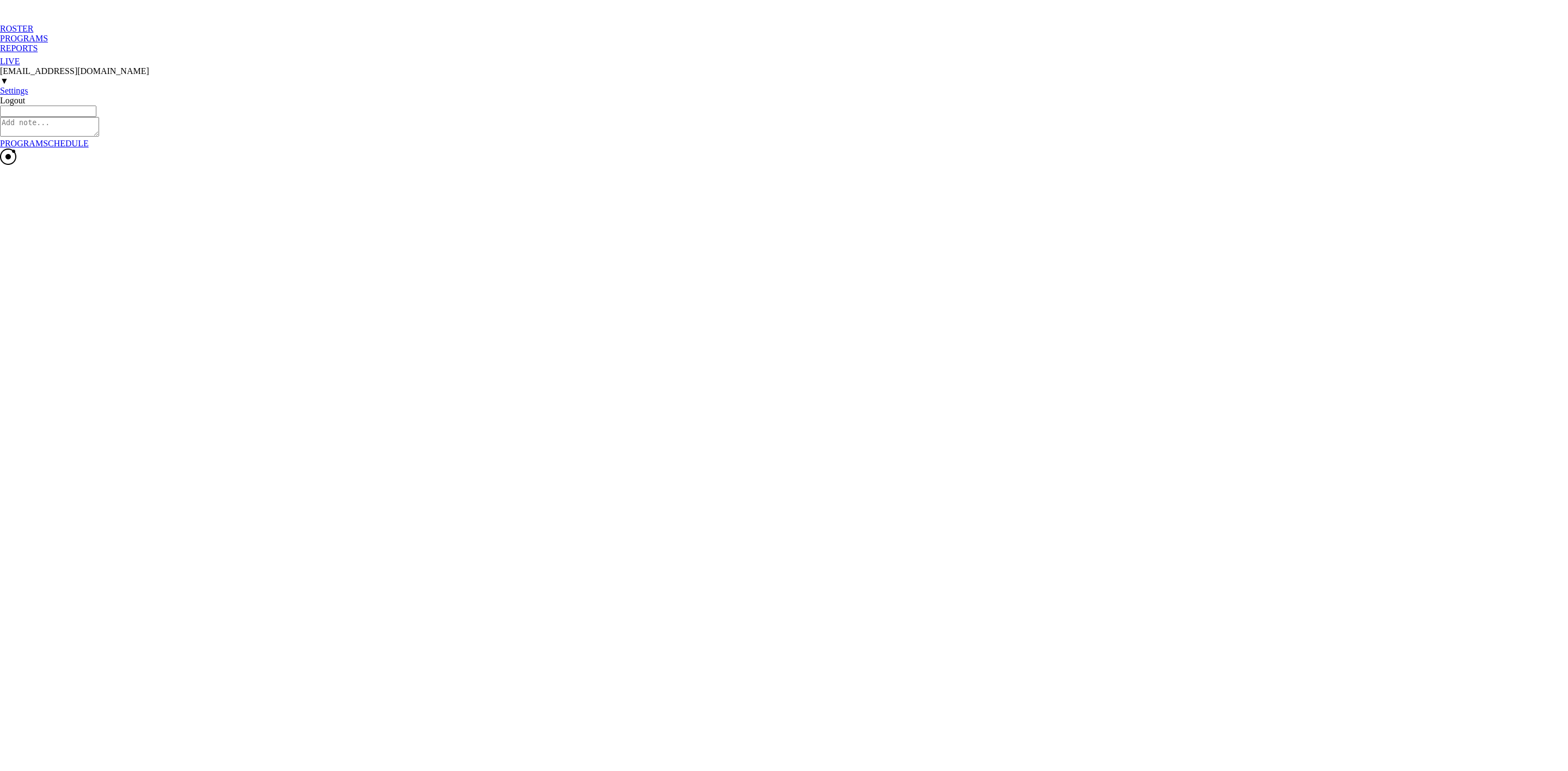
type textarea "x"
type input "Pre-Season - Basketball - [PERSON_NAME]"
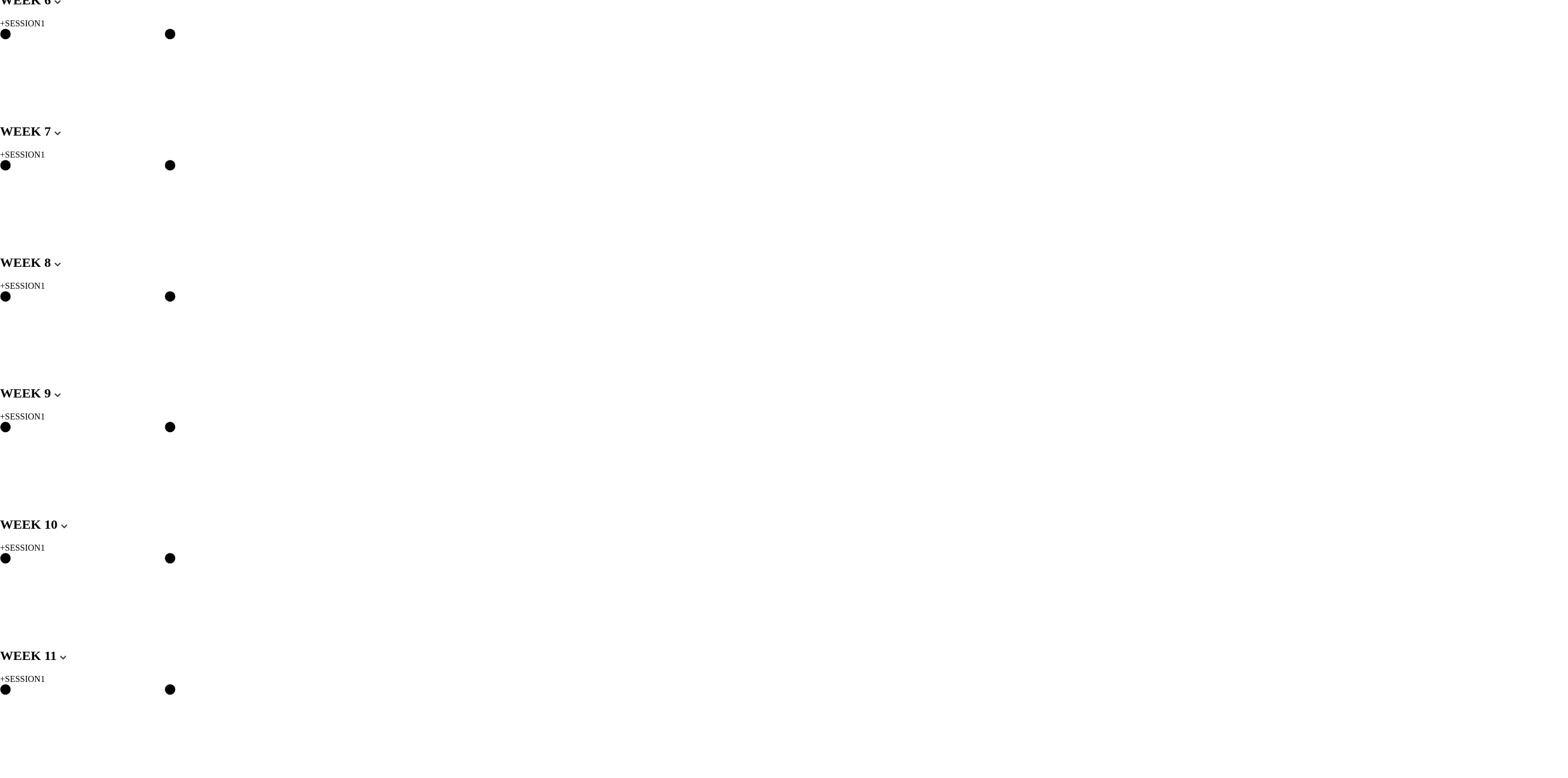
scroll to position [988, 0]
